Goal: Communication & Community: Answer question/provide support

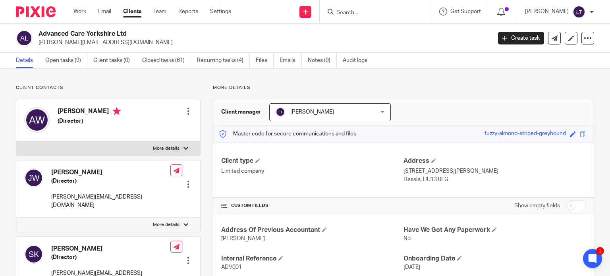
click at [407, 15] on input "Search" at bounding box center [370, 13] width 71 height 7
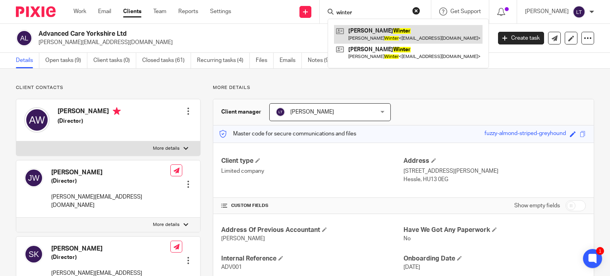
type input "winter"
click at [394, 42] on link at bounding box center [408, 34] width 148 height 18
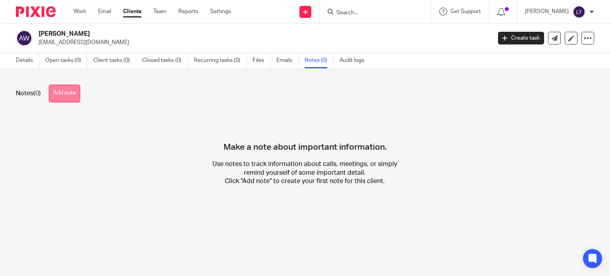
click at [67, 98] on button "Add note" at bounding box center [64, 94] width 31 height 18
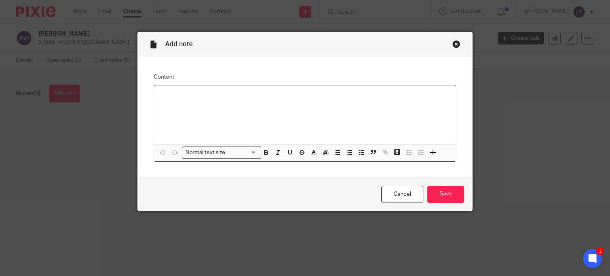
click at [200, 92] on p at bounding box center [304, 96] width 289 height 8
paste div
click at [267, 93] on p "ANDY WINTER PLASTERING LIMITED" at bounding box center [304, 96] width 289 height 8
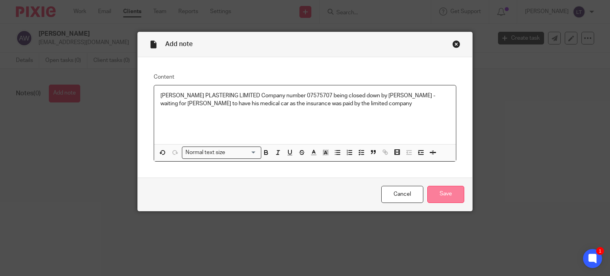
click at [445, 193] on input "Save" at bounding box center [445, 194] width 37 height 17
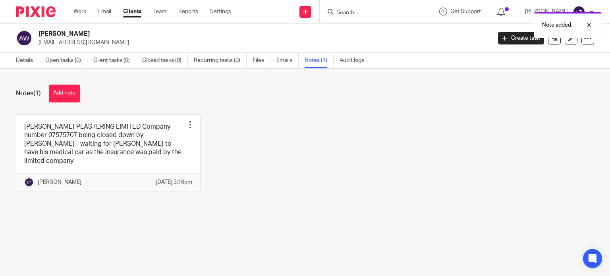
click at [385, 17] on div "Note added." at bounding box center [453, 23] width 297 height 30
click at [381, 7] on form at bounding box center [377, 12] width 85 height 10
click at [587, 25] on div at bounding box center [582, 25] width 21 height 10
click at [376, 11] on input "Search" at bounding box center [370, 13] width 71 height 7
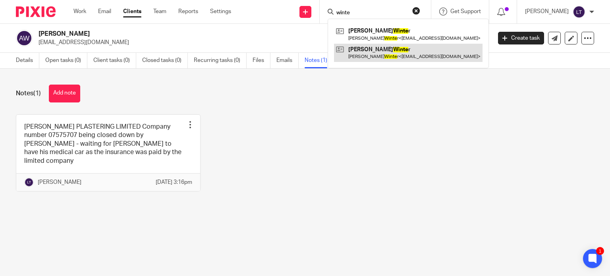
type input "winte"
click at [371, 56] on link at bounding box center [408, 53] width 148 height 18
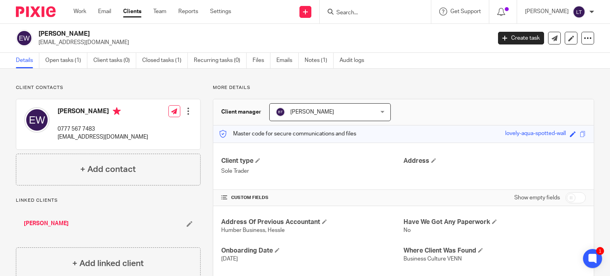
click at [303, 58] on ul "Details Open tasks (1) Client tasks (0) Closed tasks (1) Recurring tasks (0) Fi…" at bounding box center [196, 60] width 360 height 15
click at [312, 61] on link "Notes (1)" at bounding box center [318, 60] width 29 height 15
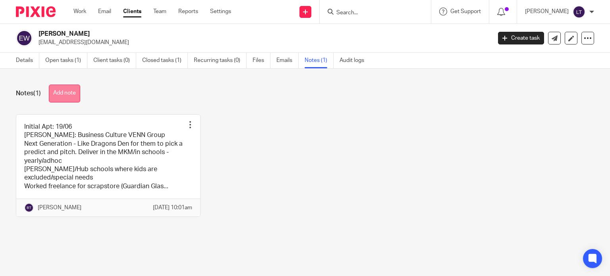
click at [58, 94] on button "Add note" at bounding box center [64, 94] width 31 height 18
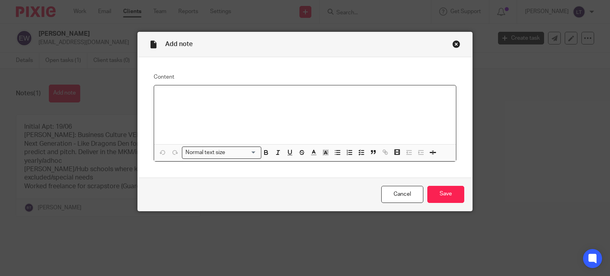
paste div
click at [273, 95] on p "THE CURIOUS OWL CREATIVE LIMITED" at bounding box center [304, 96] width 289 height 8
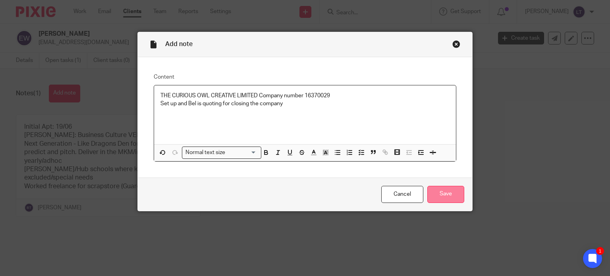
click at [453, 189] on input "Save" at bounding box center [445, 194] width 37 height 17
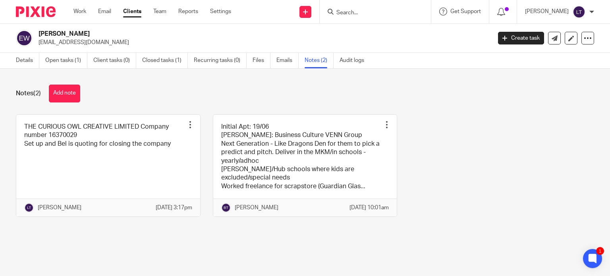
click at [371, 15] on input "Search" at bounding box center [370, 13] width 71 height 7
click at [382, 12] on input "Search" at bounding box center [370, 13] width 71 height 7
type input "gw"
click at [413, 27] on link at bounding box center [383, 31] width 98 height 12
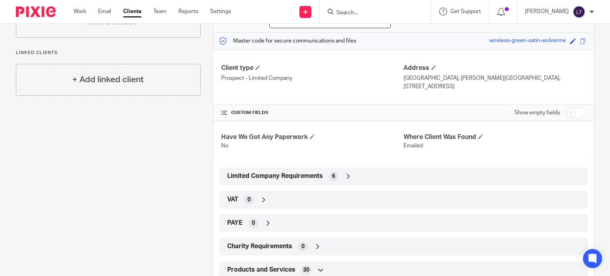
scroll to position [159, 0]
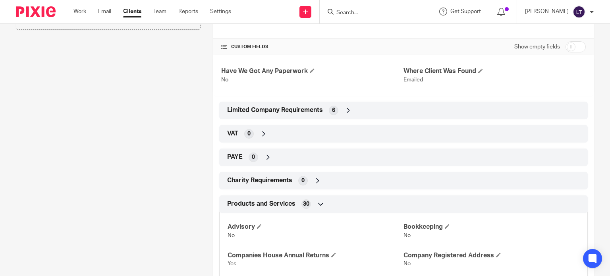
click at [349, 111] on icon at bounding box center [348, 110] width 8 height 8
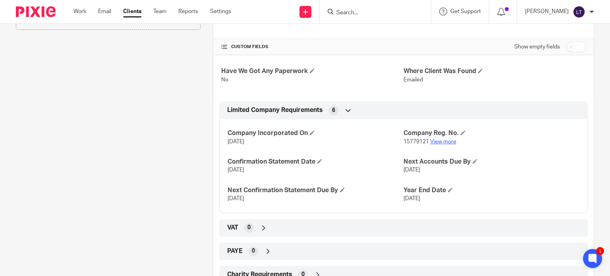
click at [444, 142] on link "View more" at bounding box center [443, 142] width 26 height 6
